Goal: Use online tool/utility: Use online tool/utility

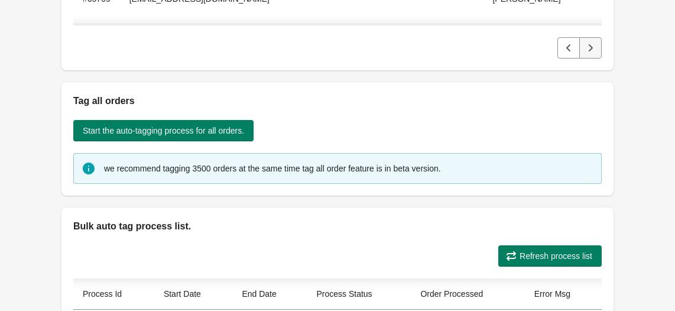
scroll to position [2771, 0]
click at [591, 50] on icon "Next" at bounding box center [590, 48] width 12 height 12
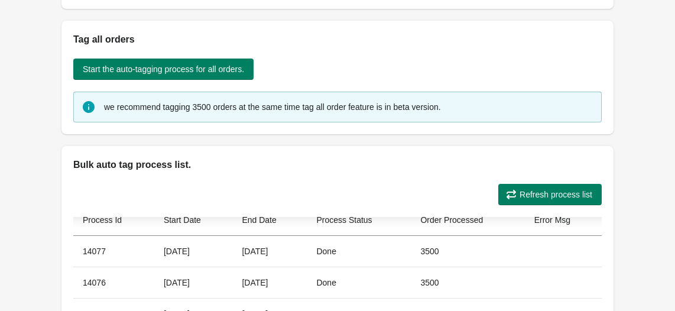
scroll to position [308, 0]
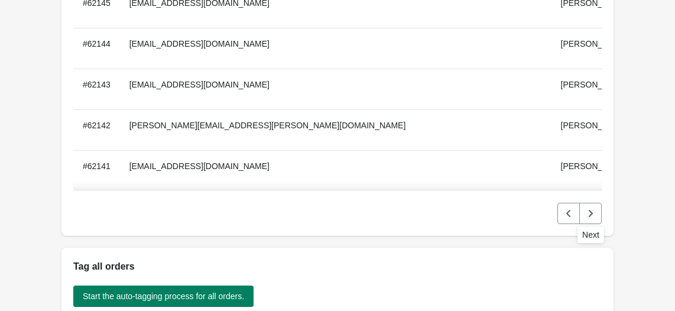
click at [594, 210] on icon "Next" at bounding box center [590, 213] width 12 height 12
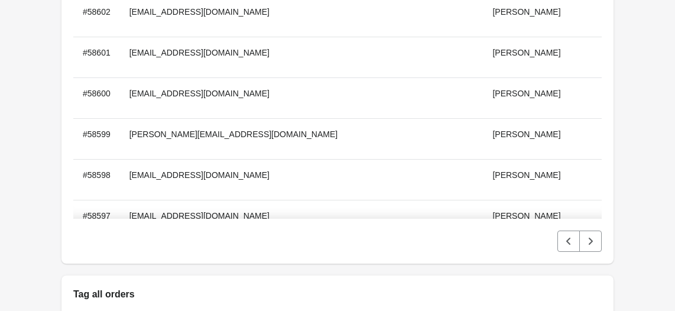
scroll to position [4808, 0]
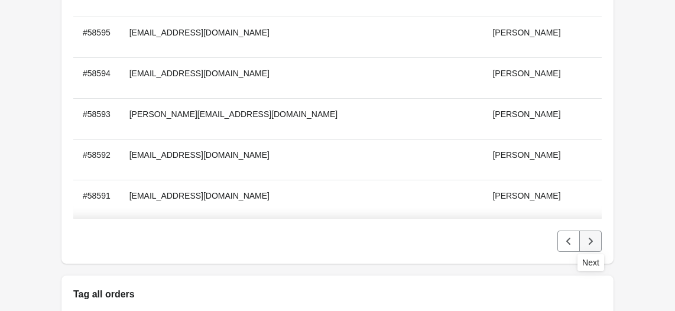
click at [597, 241] on button "Next" at bounding box center [590, 240] width 22 height 21
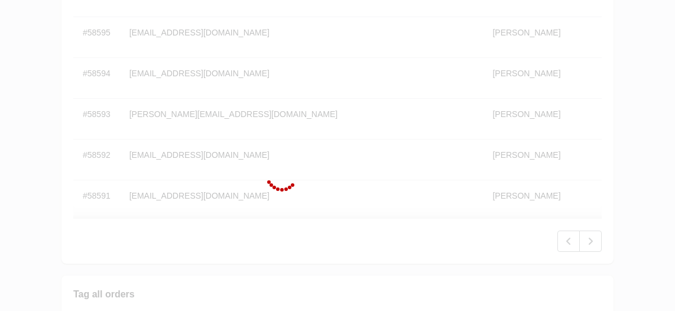
drag, startPoint x: 505, startPoint y: 1, endPoint x: 584, endPoint y: 30, distance: 84.9
click at [670, 141] on div at bounding box center [337, 155] width 675 height 311
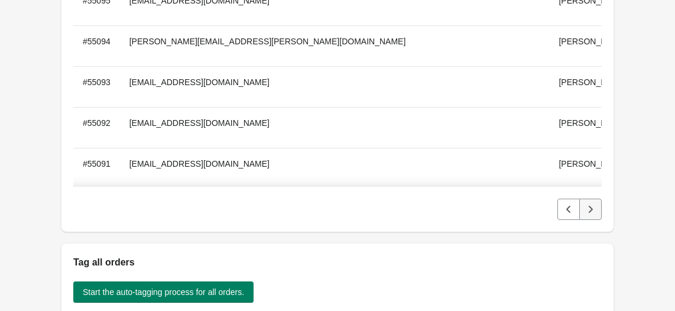
scroll to position [281, 0]
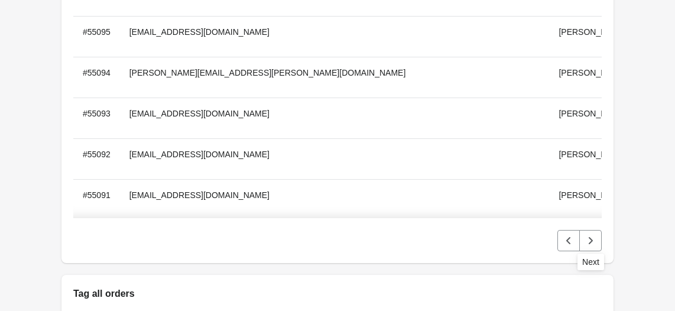
click at [594, 246] on button "Next" at bounding box center [590, 240] width 22 height 21
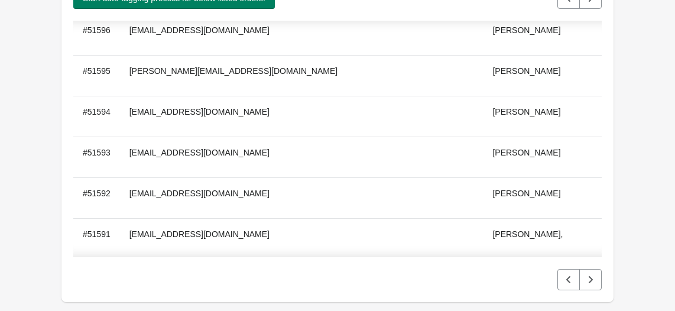
scroll to position [293, 0]
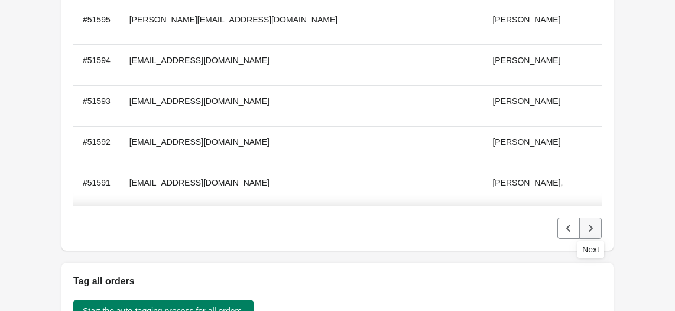
click at [589, 231] on icon "Next" at bounding box center [591, 228] width 4 height 7
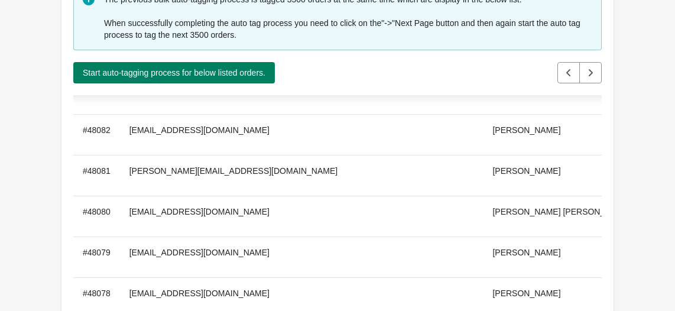
scroll to position [152, 0]
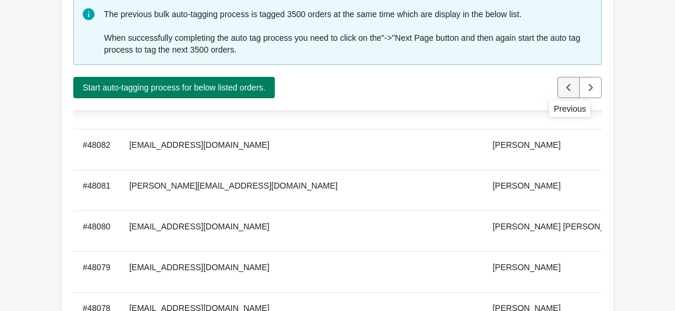
click at [565, 87] on icon "Previous" at bounding box center [569, 88] width 12 height 12
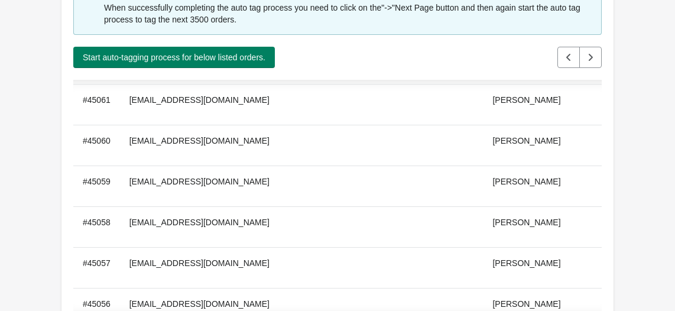
scroll to position [128125, 0]
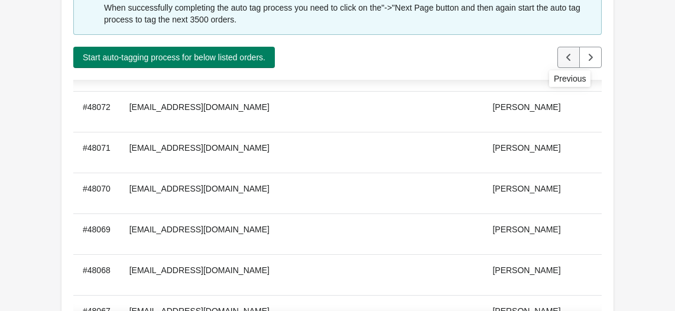
click at [565, 59] on icon "Previous" at bounding box center [569, 57] width 12 height 12
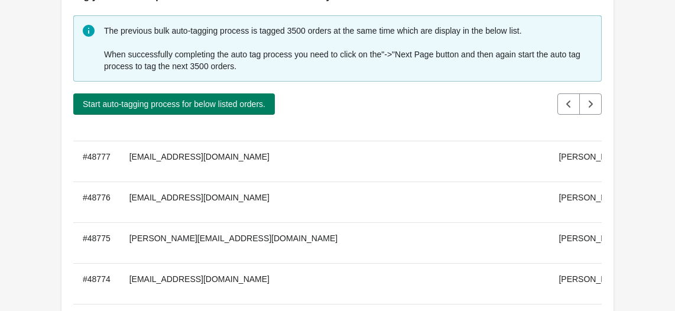
scroll to position [0, 0]
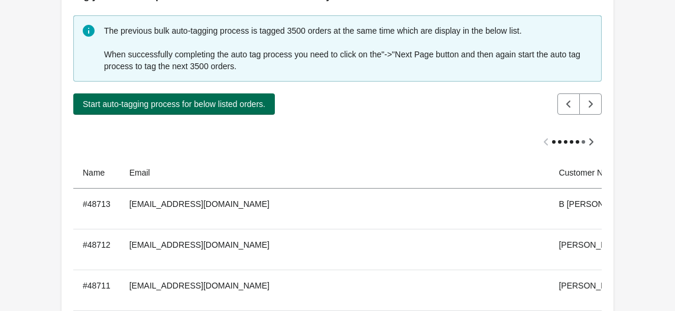
click at [176, 100] on span "Start auto-tagging process for below listed orders." at bounding box center [174, 103] width 183 height 9
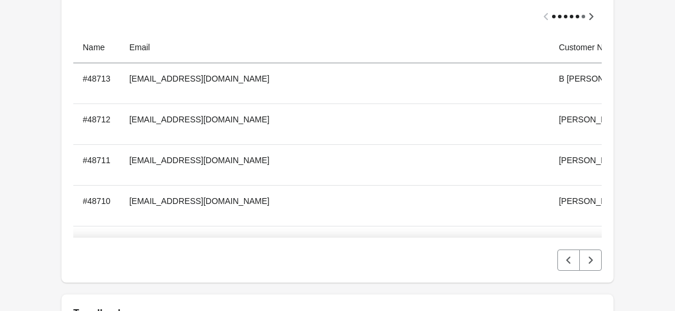
scroll to position [615, 0]
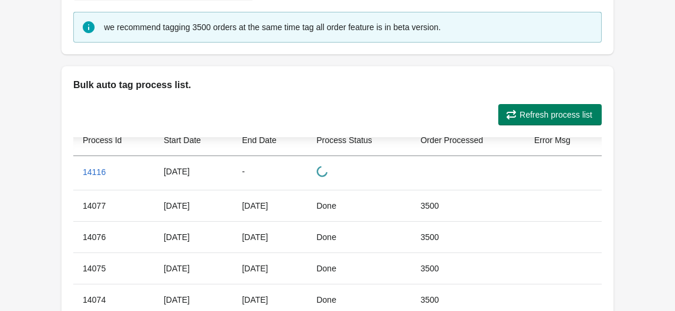
click at [528, 118] on span "Refresh process list" at bounding box center [555, 114] width 73 height 9
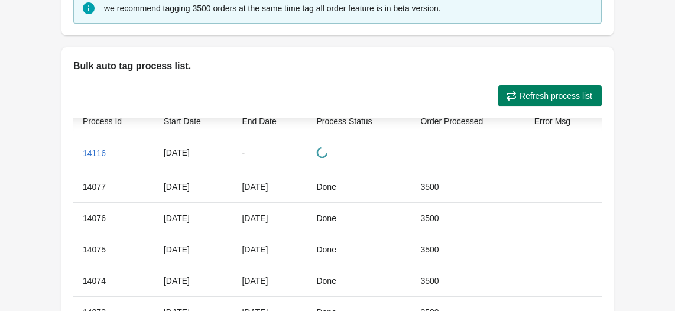
click at [534, 93] on span "Refresh process list" at bounding box center [555, 95] width 73 height 9
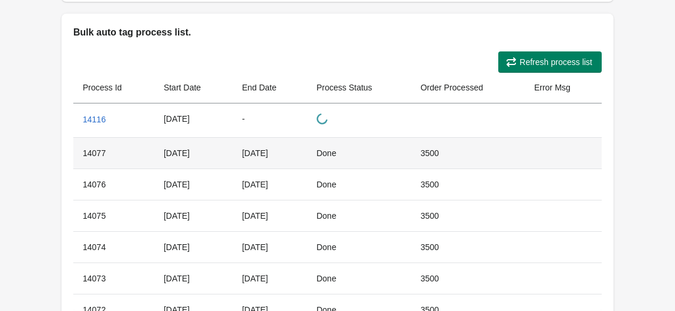
scroll to position [1, 0]
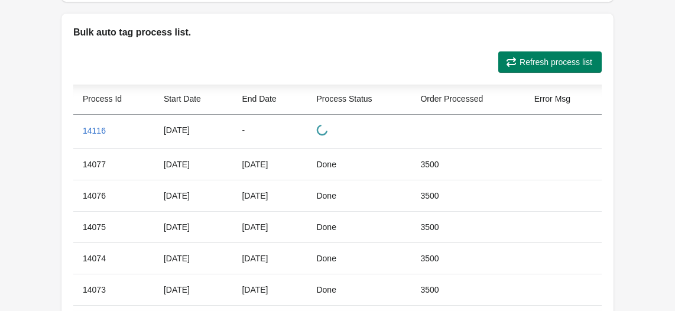
click at [564, 57] on span "Refresh process list" at bounding box center [555, 61] width 73 height 9
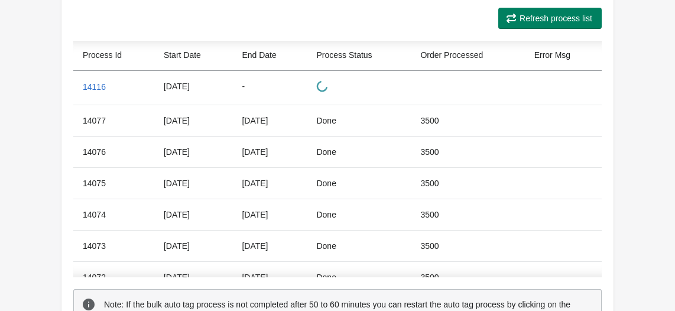
scroll to position [713, 0]
